Goal: Check status: Check status

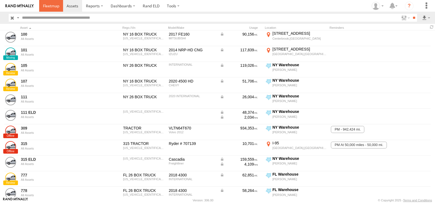
click at [52, 8] on span at bounding box center [51, 5] width 16 height 5
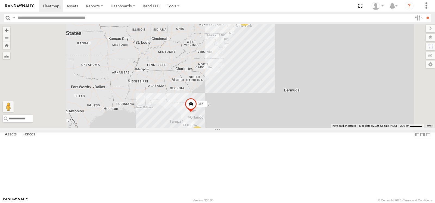
click at [0, 0] on span at bounding box center [0, 0] width 0 height 0
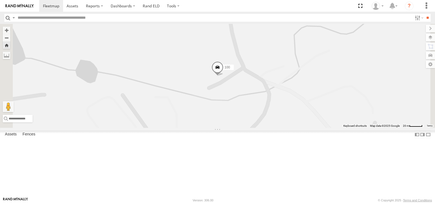
click at [223, 76] on span at bounding box center [217, 68] width 12 height 15
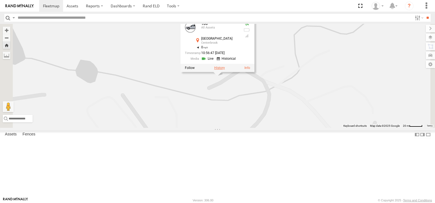
click at [225, 70] on label at bounding box center [219, 68] width 11 height 4
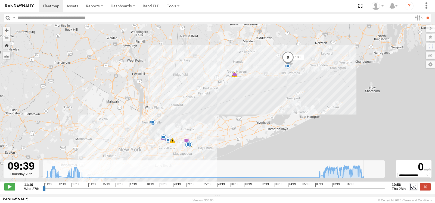
drag, startPoint x: 44, startPoint y: 191, endPoint x: 364, endPoint y: 194, distance: 320.0
type input "**********"
click at [364, 191] on input "range" at bounding box center [214, 188] width 342 height 5
click at [51, 4] on span at bounding box center [51, 5] width 16 height 5
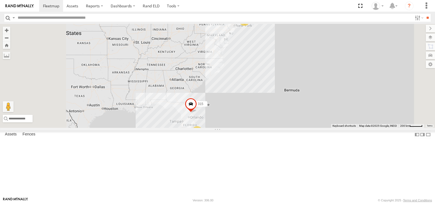
click at [0, 0] on span at bounding box center [0, 0] width 0 height 0
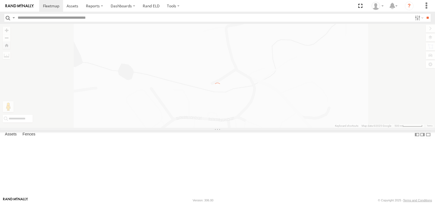
click at [286, 104] on div "← Move left → Move right ↑ Move up ↓ Move down + Zoom in - Zoom out Home Jump l…" at bounding box center [217, 76] width 435 height 104
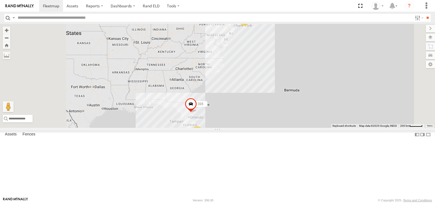
click at [0, 0] on span at bounding box center [0, 0] width 0 height 0
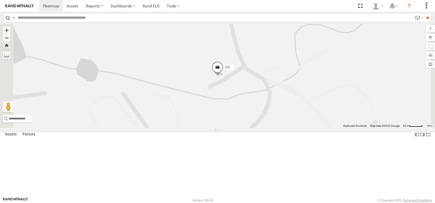
click at [223, 76] on span at bounding box center [217, 68] width 12 height 15
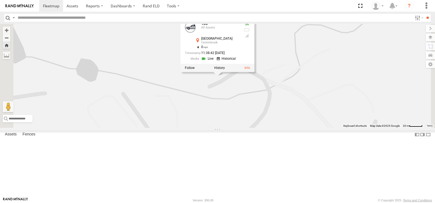
click at [215, 61] on link at bounding box center [208, 58] width 14 height 5
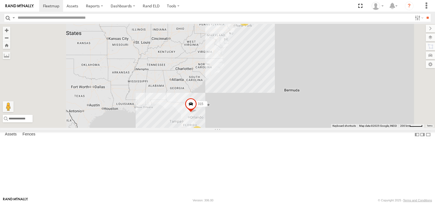
click at [0, 0] on span at bounding box center [0, 0] width 0 height 0
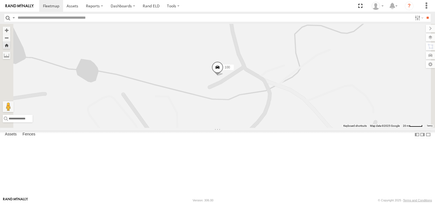
click at [223, 76] on span at bounding box center [217, 68] width 12 height 15
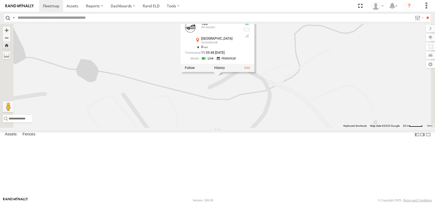
click at [215, 61] on link at bounding box center [208, 58] width 14 height 5
